Goal: Task Accomplishment & Management: Manage account settings

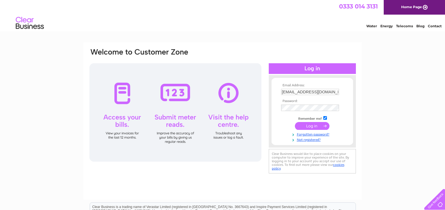
click at [320, 128] on input "submit" at bounding box center [312, 126] width 35 height 8
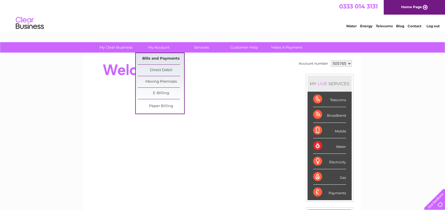
click at [157, 62] on link "Bills and Payments" at bounding box center [161, 58] width 46 height 11
click at [158, 60] on link "Bills and Payments" at bounding box center [161, 58] width 46 height 11
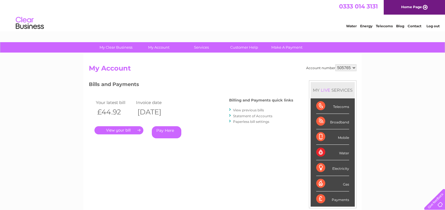
click at [129, 131] on link "." at bounding box center [118, 130] width 49 height 8
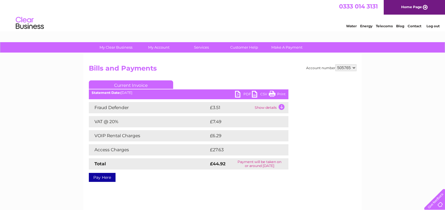
click at [273, 94] on link "Print" at bounding box center [277, 95] width 17 height 8
click at [281, 107] on td "Show details" at bounding box center [270, 107] width 35 height 11
